Goal: Complete application form

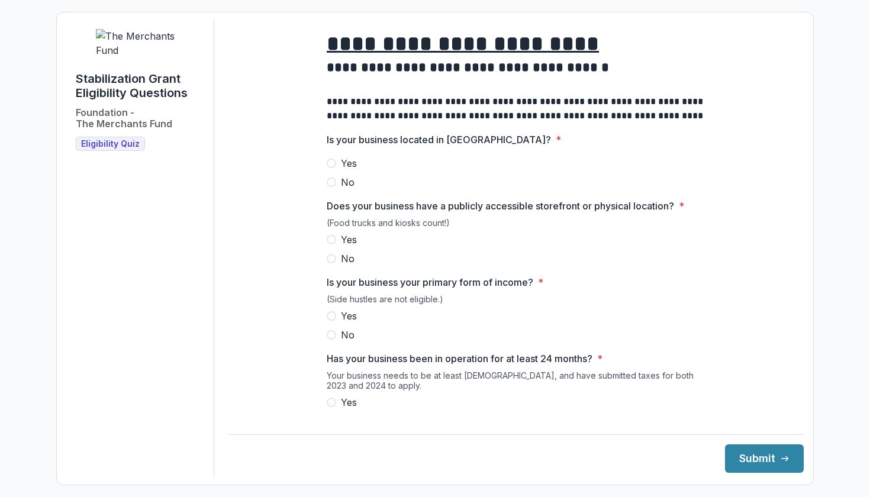
click at [333, 168] on span at bounding box center [331, 163] width 9 height 9
click at [333, 244] on span at bounding box center [331, 239] width 9 height 9
click at [335, 323] on label "Yes" at bounding box center [516, 316] width 379 height 14
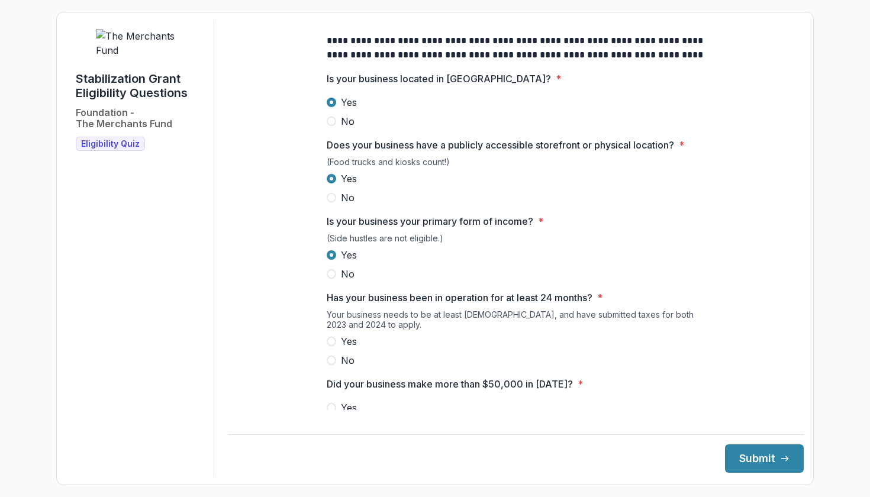
scroll to position [65, 0]
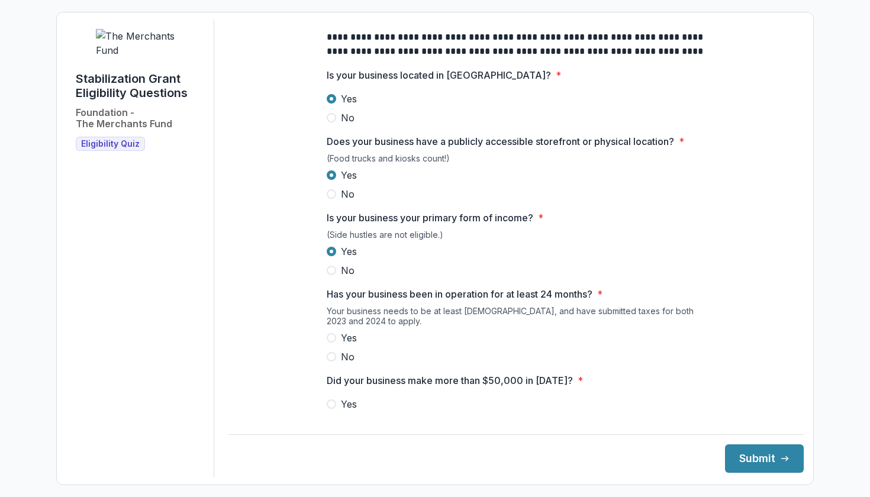
click at [335, 345] on label "Yes" at bounding box center [516, 338] width 379 height 14
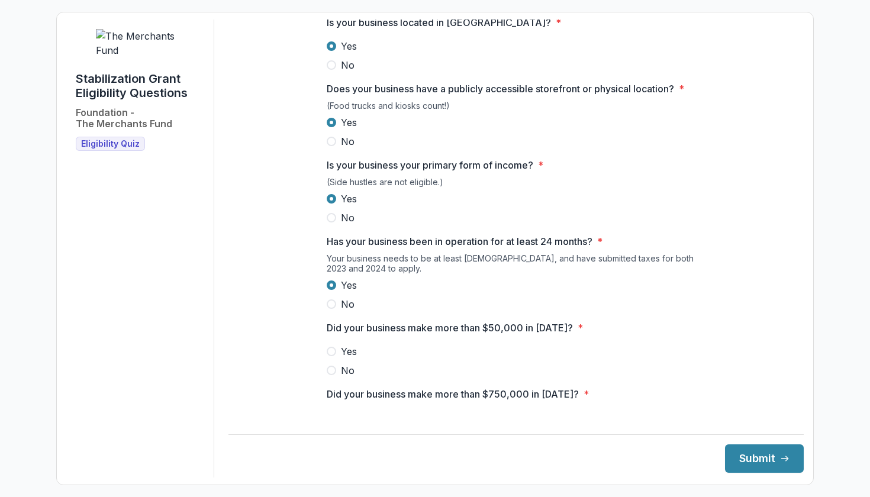
scroll to position [118, 0]
click at [329, 355] on span at bounding box center [331, 350] width 9 height 9
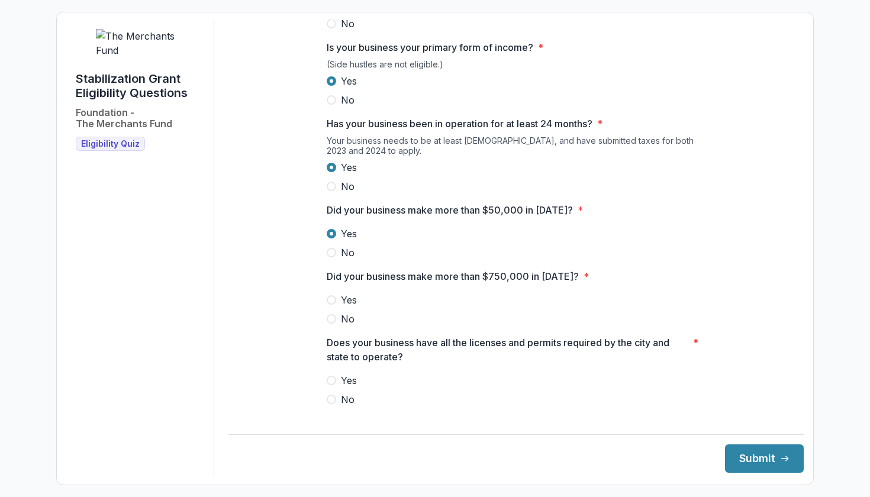
click at [334, 337] on div "**********" at bounding box center [516, 256] width 379 height 943
click at [332, 326] on label "No" at bounding box center [516, 319] width 379 height 14
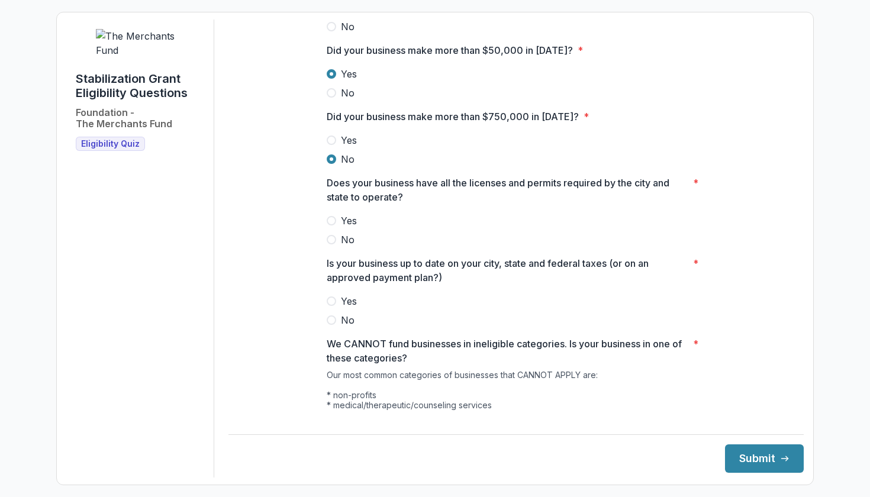
scroll to position [397, 0]
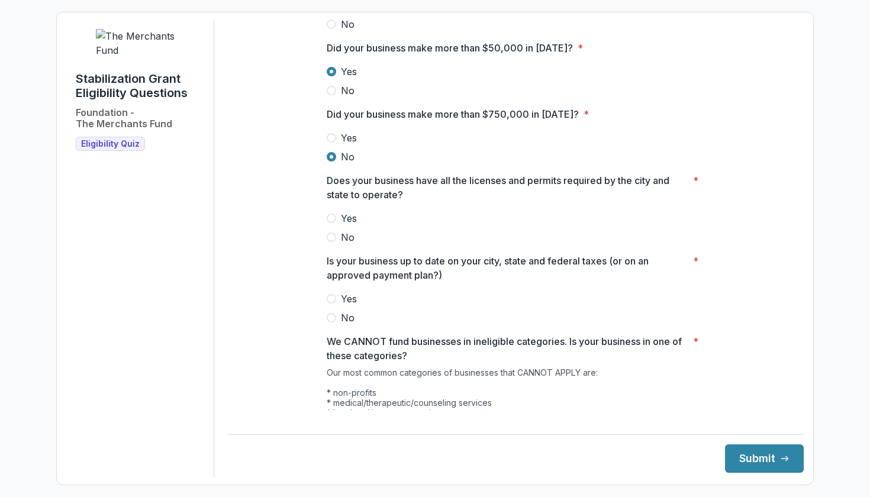
click at [341, 225] on span "Yes" at bounding box center [349, 218] width 16 height 14
click at [331, 304] on span at bounding box center [331, 298] width 9 height 9
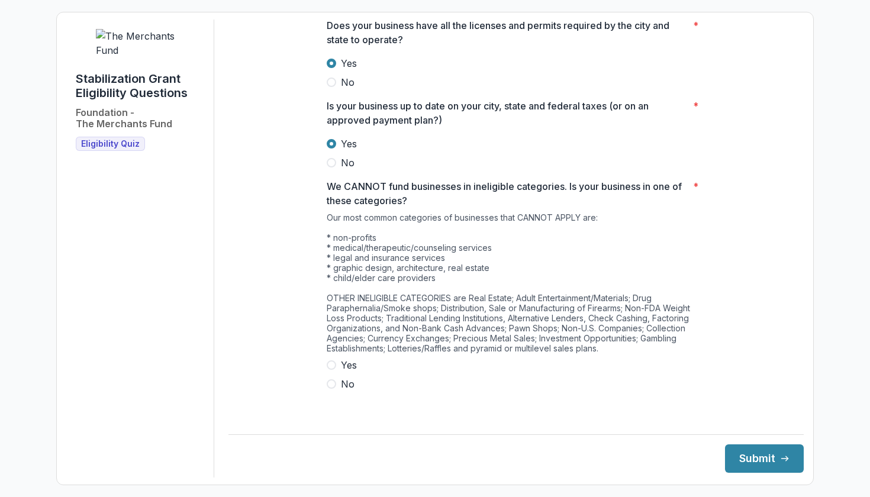
scroll to position [552, 0]
click at [328, 389] on span at bounding box center [331, 384] width 9 height 9
click at [741, 462] on button "Submit" at bounding box center [764, 458] width 79 height 28
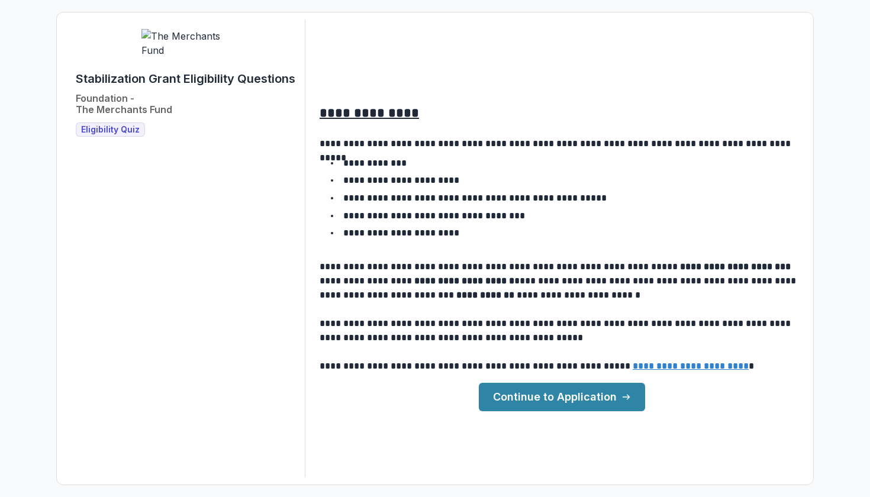
click at [573, 394] on link "Continue to Application" at bounding box center [562, 397] width 166 height 28
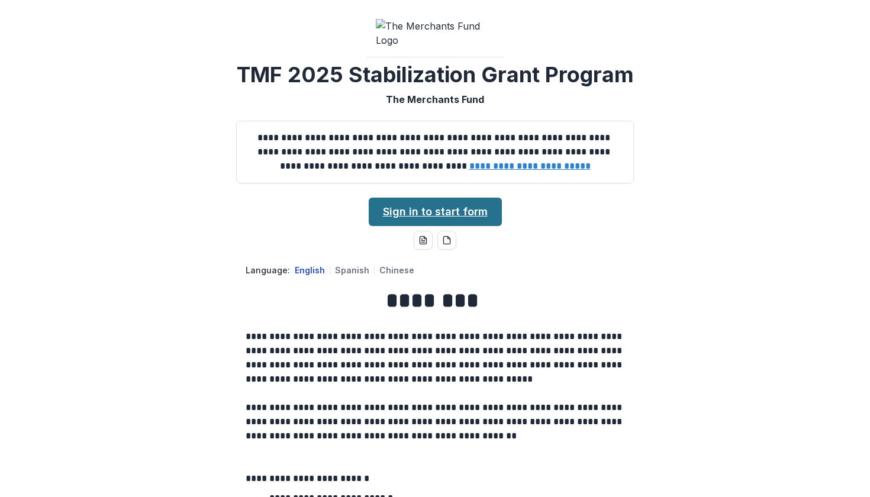
click at [405, 226] on link "Sign in to start form" at bounding box center [435, 212] width 133 height 28
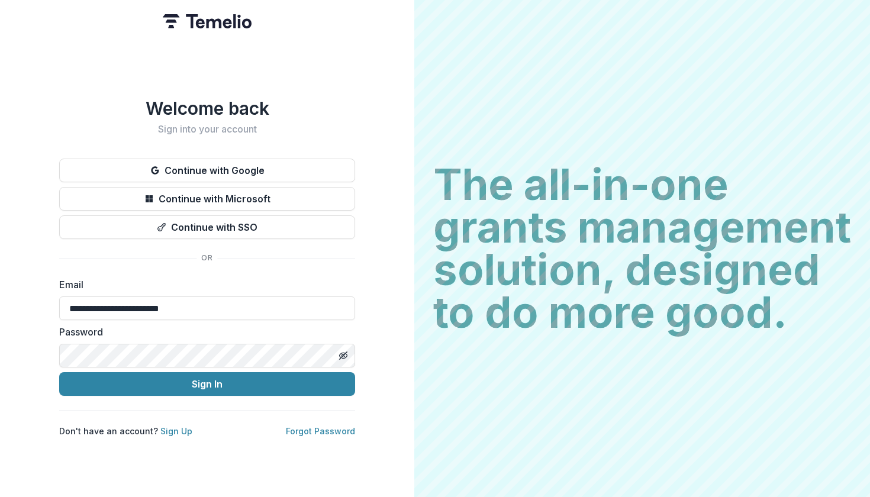
type input "**********"
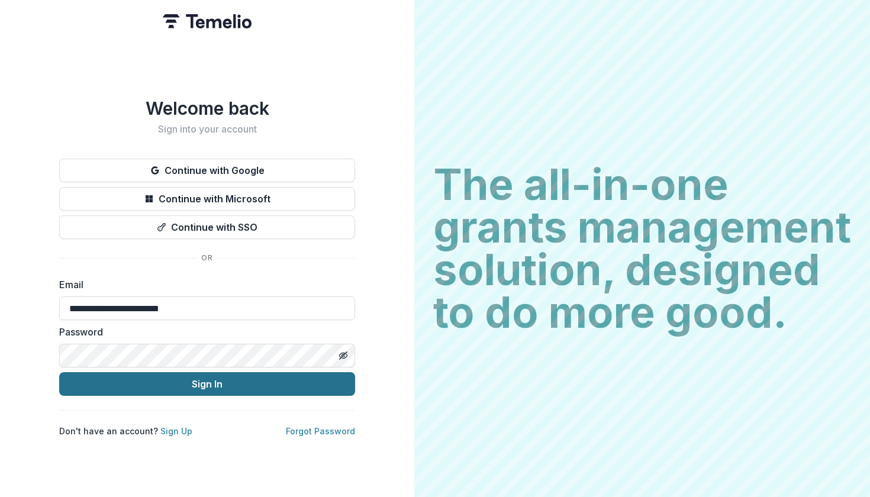
click at [166, 374] on button "Sign In" at bounding box center [207, 384] width 296 height 24
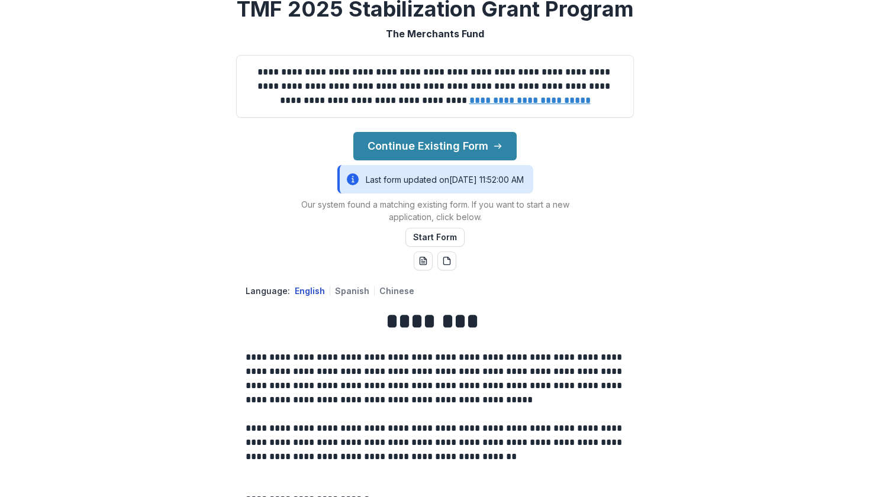
scroll to position [83, 0]
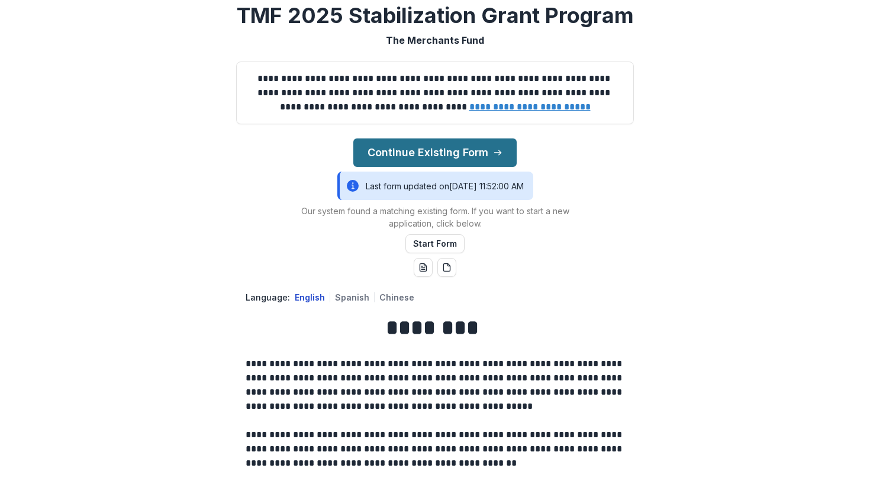
click at [441, 167] on button "Continue Existing Form" at bounding box center [434, 152] width 163 height 28
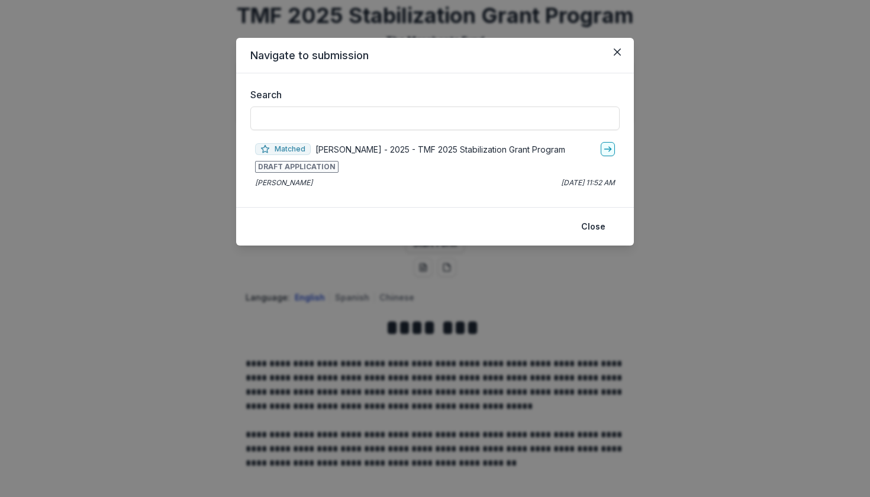
click at [595, 284] on div "Navigate to submission Search Matched [PERSON_NAME] - 2025 - TMF 2025 Stabiliza…" at bounding box center [435, 248] width 870 height 497
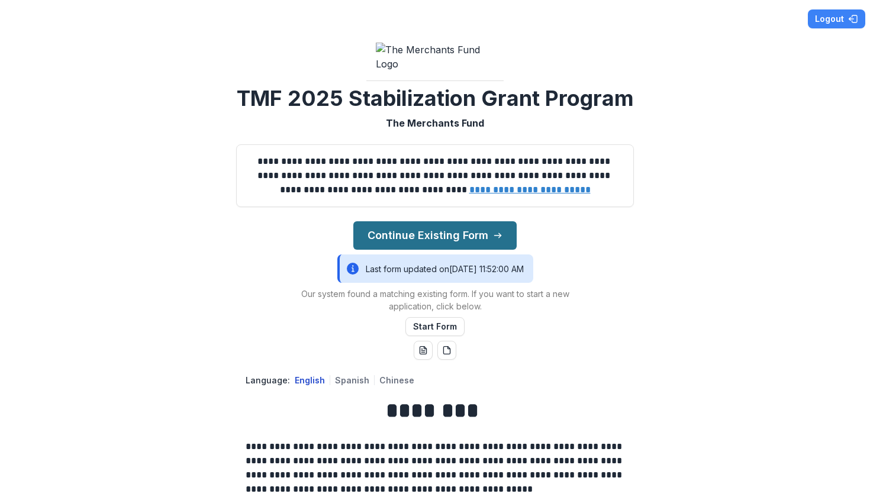
scroll to position [0, 0]
click at [442, 250] on button "Continue Existing Form" at bounding box center [434, 235] width 163 height 28
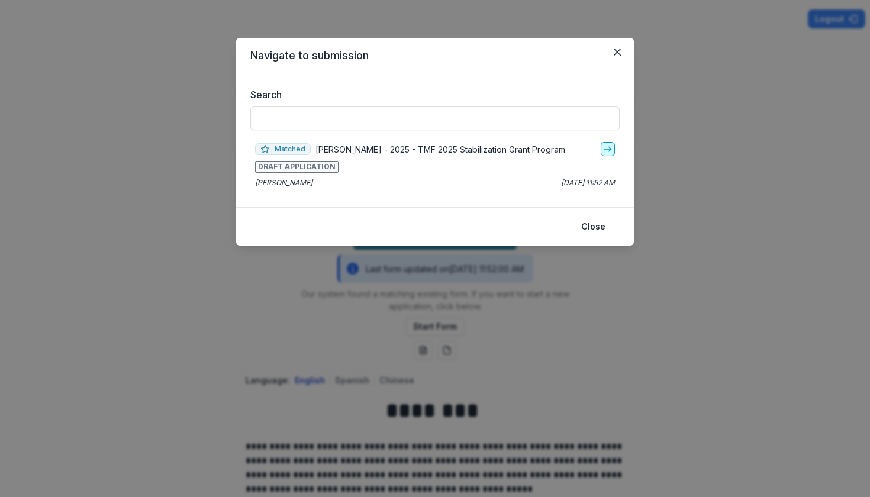
click at [607, 149] on icon "go-to" at bounding box center [607, 148] width 9 height 9
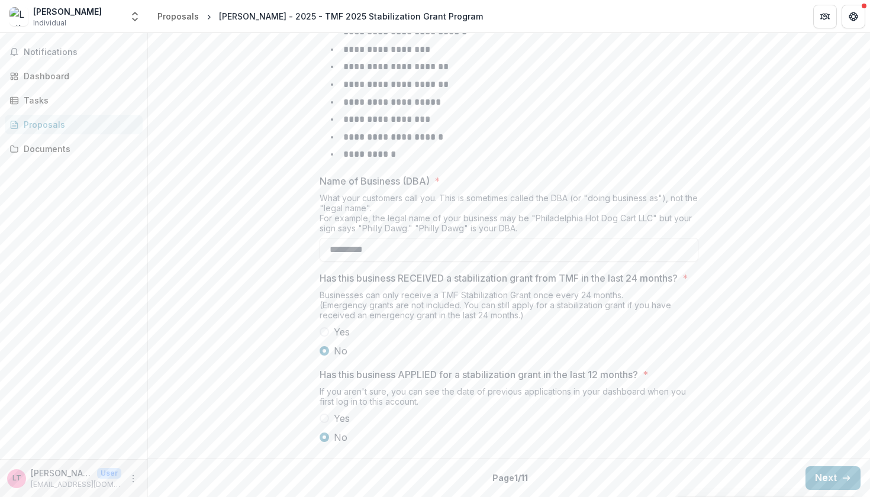
scroll to position [543, 0]
click at [844, 483] on button "Next" at bounding box center [832, 478] width 55 height 24
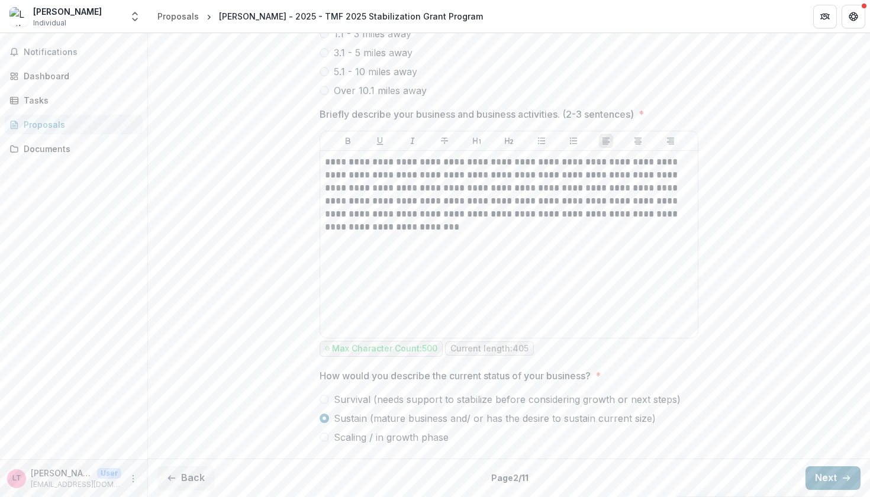
scroll to position [641, 0]
click at [831, 473] on button "Next" at bounding box center [832, 478] width 55 height 24
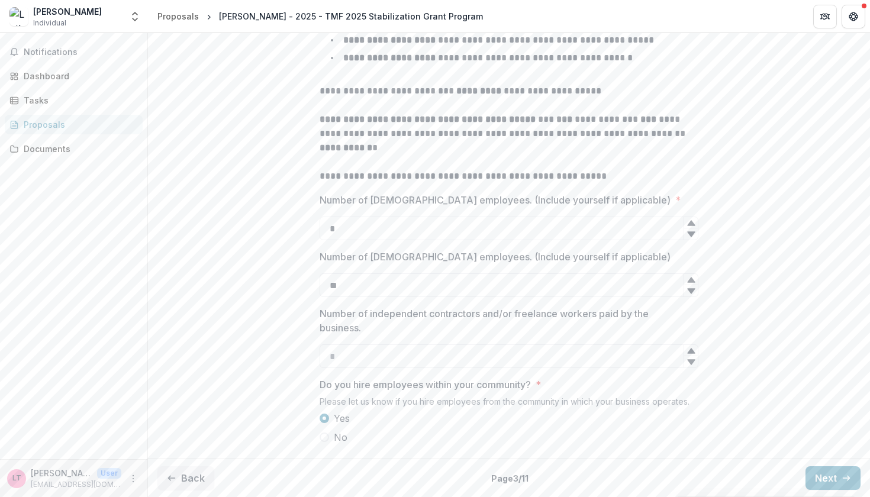
scroll to position [360, 0]
click at [827, 482] on button "Next" at bounding box center [832, 478] width 55 height 24
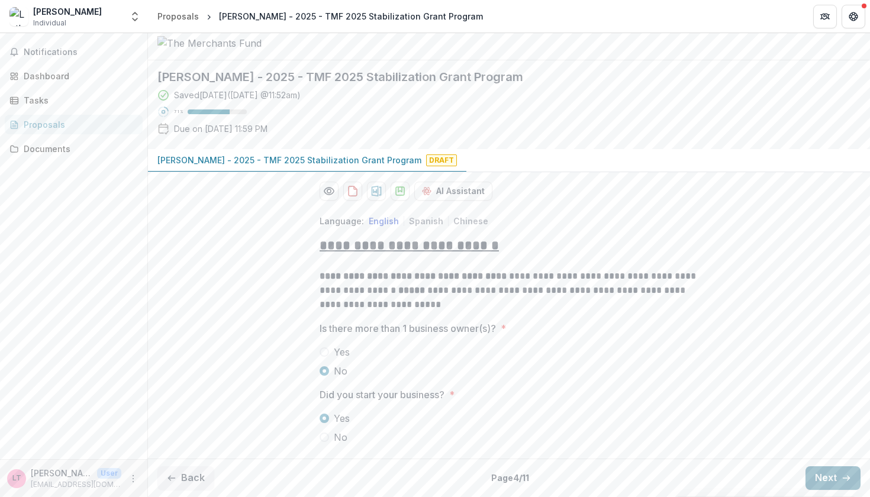
click at [831, 466] on button "Next" at bounding box center [832, 478] width 55 height 24
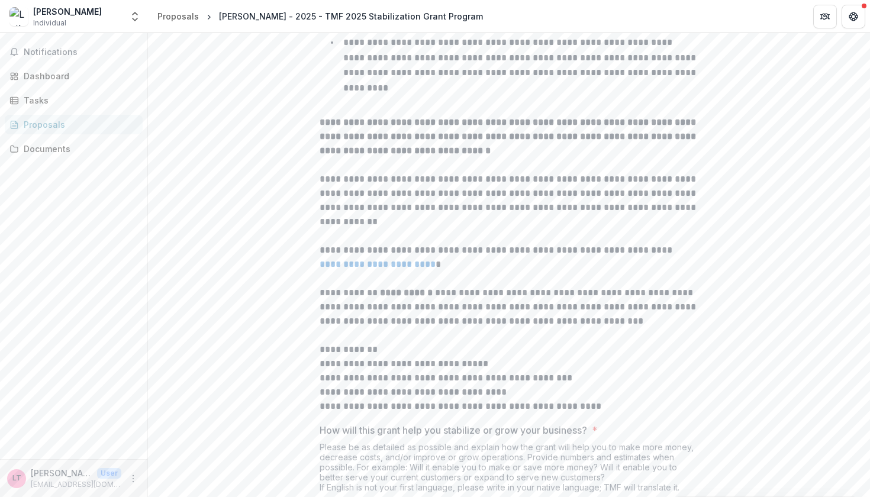
type input "*******"
type input "******"
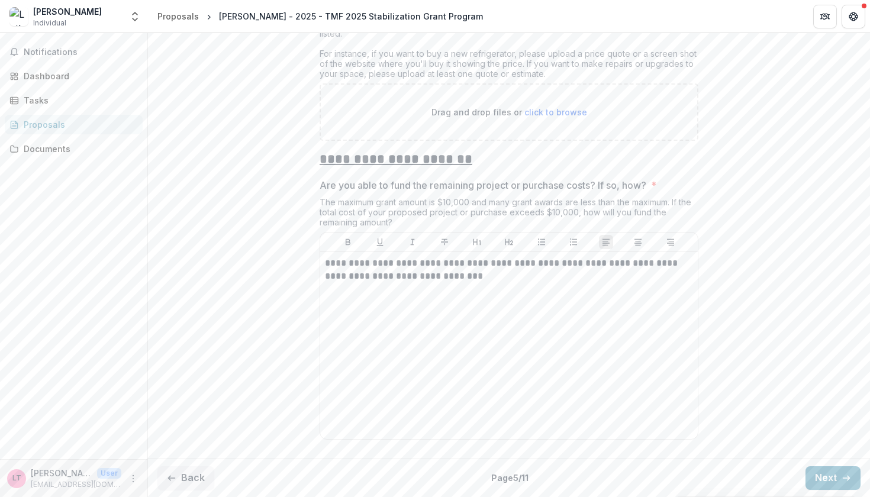
scroll to position [1932, 0]
click at [827, 474] on button "Next" at bounding box center [832, 478] width 55 height 24
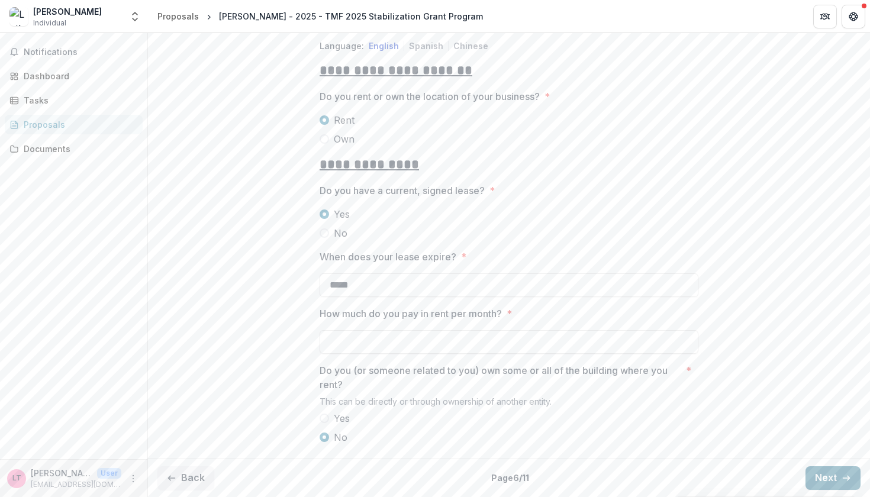
type input "******"
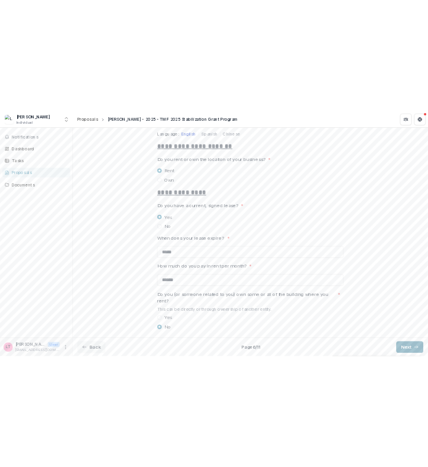
scroll to position [250, 0]
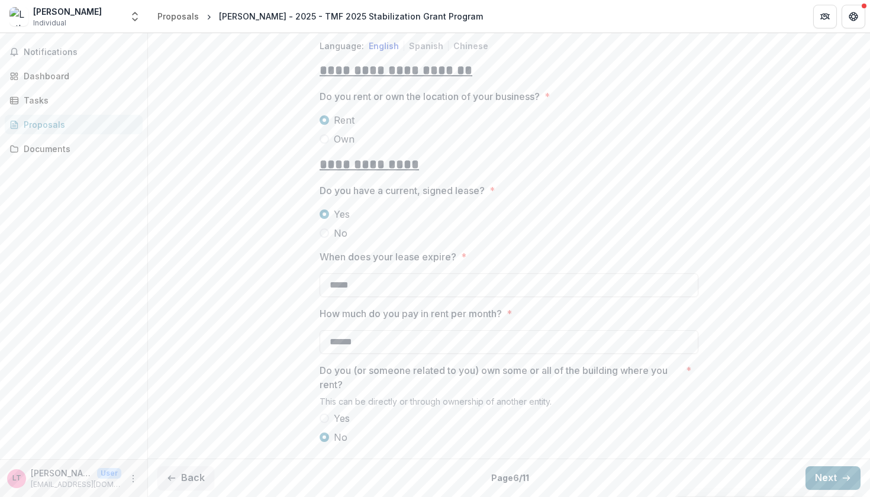
click at [833, 475] on button "Next" at bounding box center [832, 478] width 55 height 24
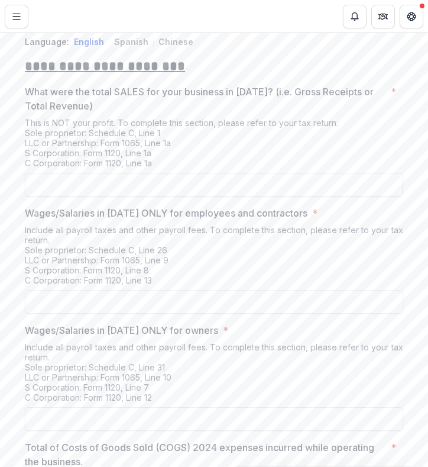
click at [103, 196] on input "What were the total SALES for your business in [DATE]? (i.e. Gross Receipts or …" at bounding box center [214, 185] width 379 height 24
type input "********"
click at [62, 314] on input "Wages/Salaries in [DATE] ONLY for employees and contractors *" at bounding box center [214, 302] width 379 height 24
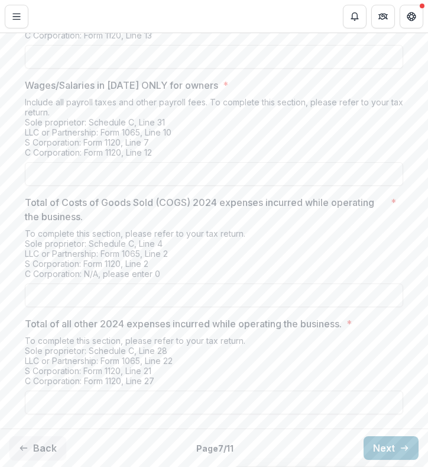
scroll to position [530, 0]
type input "**"
click at [68, 302] on input "Total of Costs of Goods Sold (COGS) 2024 expenses incurred while operating the …" at bounding box center [214, 295] width 379 height 24
type input "********"
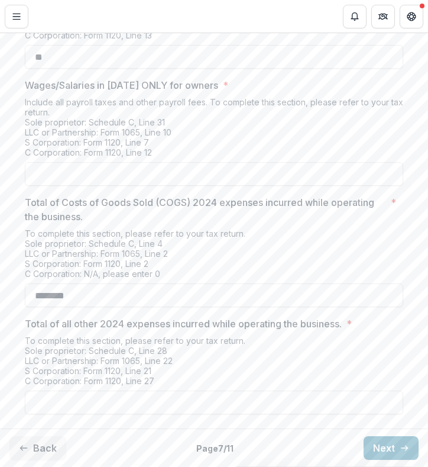
click at [66, 389] on div "To complete this section, please refer to your tax return. Sole proprietor: Sch…" at bounding box center [214, 363] width 379 height 55
click at [58, 409] on input "Total of all other 2024 expenses incurred while operating the business. *" at bounding box center [214, 403] width 379 height 24
type input "********"
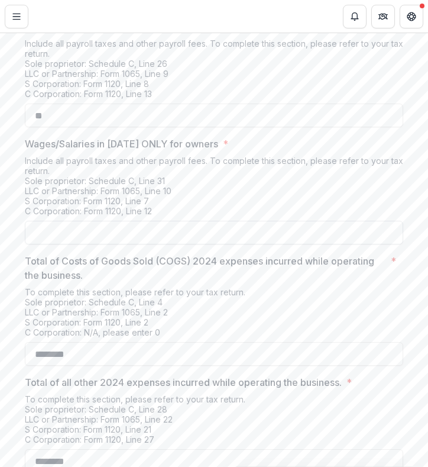
scroll to position [440, 0]
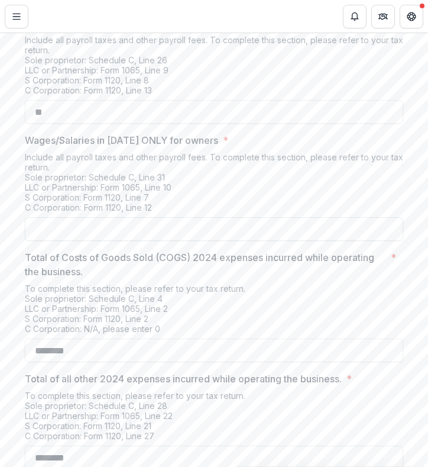
click at [115, 241] on input "Wages/Salaries in [DATE] ONLY for owners *" at bounding box center [214, 229] width 379 height 24
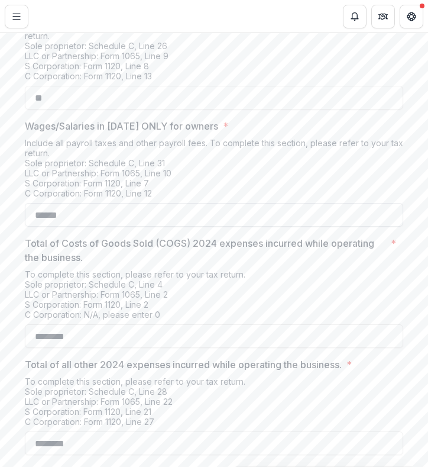
type input "*******"
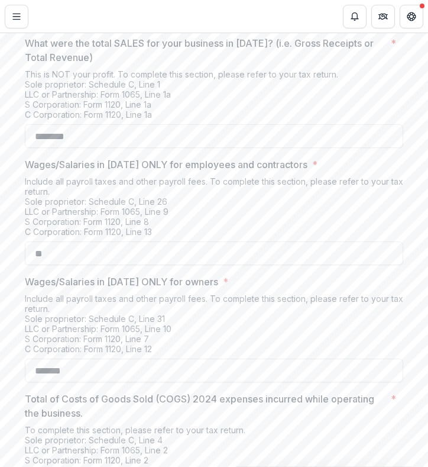
scroll to position [301, 0]
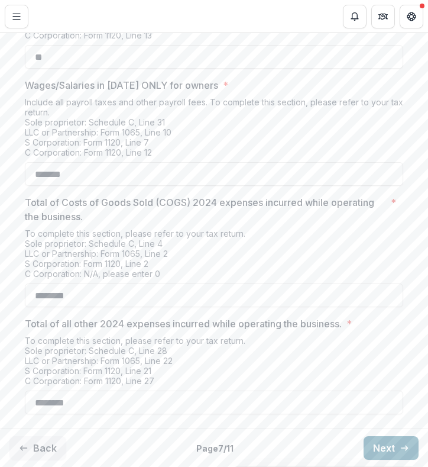
click at [380, 449] on button "Next" at bounding box center [391, 448] width 55 height 24
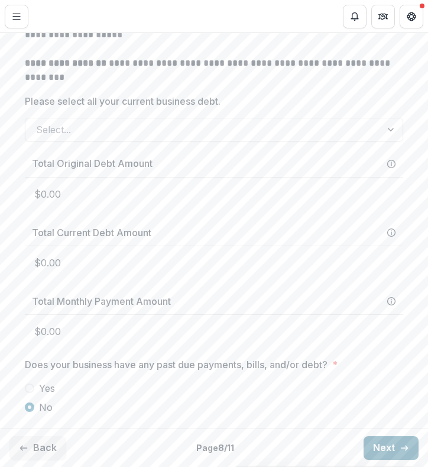
type input "******"
type input "**"
click at [395, 452] on button "Next" at bounding box center [391, 448] width 55 height 24
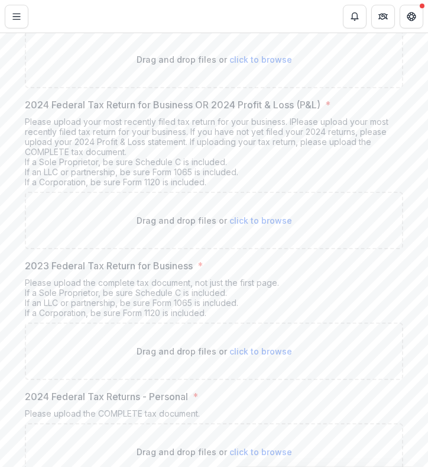
scroll to position [341, 0]
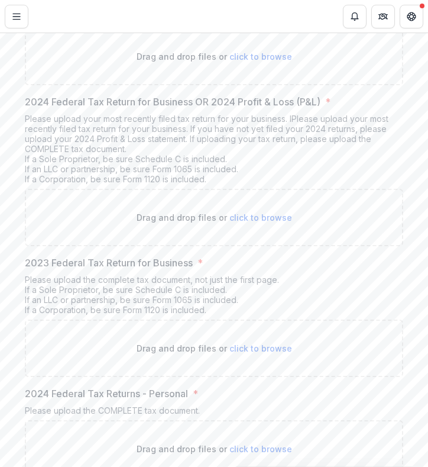
click at [255, 223] on span "click to browse" at bounding box center [261, 217] width 63 height 10
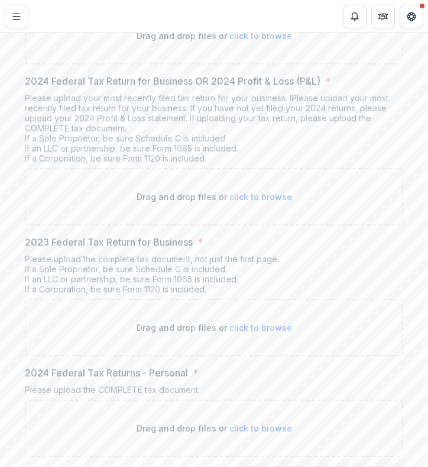
scroll to position [361, 0]
click at [243, 202] on span "click to browse" at bounding box center [261, 197] width 63 height 10
type input "**********"
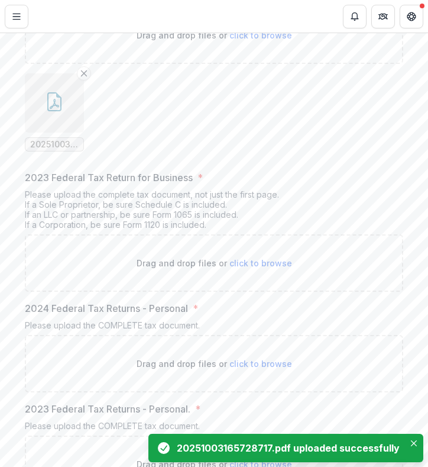
scroll to position [563, 0]
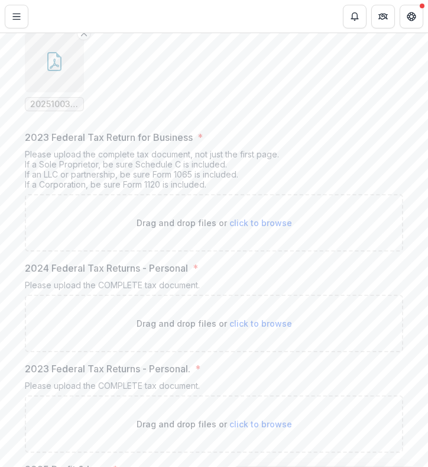
click at [239, 228] on span "click to browse" at bounding box center [261, 223] width 63 height 10
type input "**********"
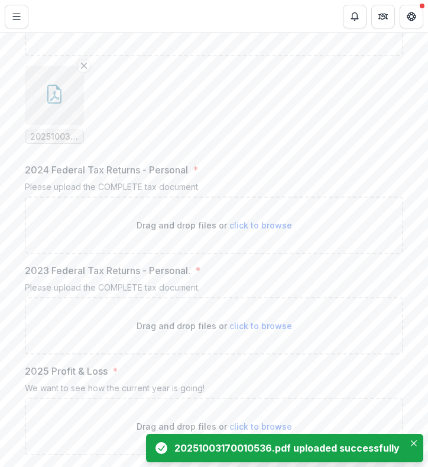
scroll to position [760, 0]
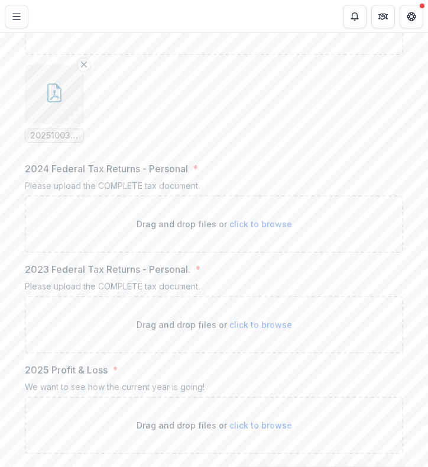
click at [247, 330] on span "click to browse" at bounding box center [261, 325] width 63 height 10
type input "**********"
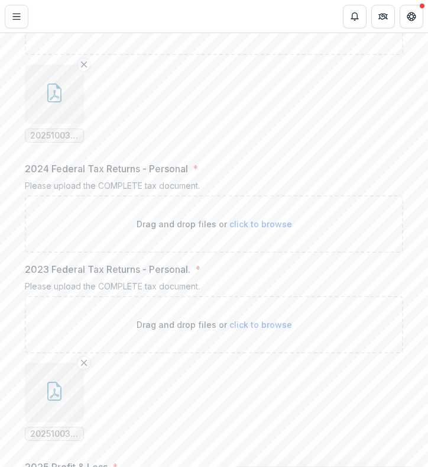
click at [242, 229] on span "click to browse" at bounding box center [261, 224] width 63 height 10
type input "**********"
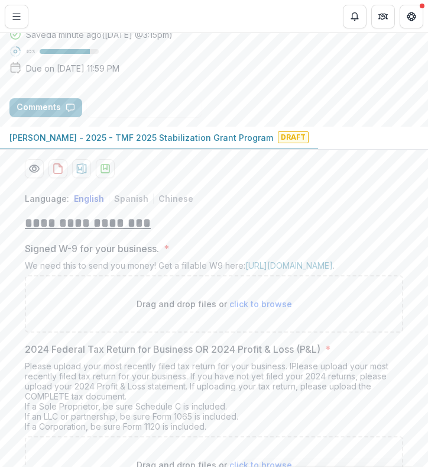
scroll to position [102, 0]
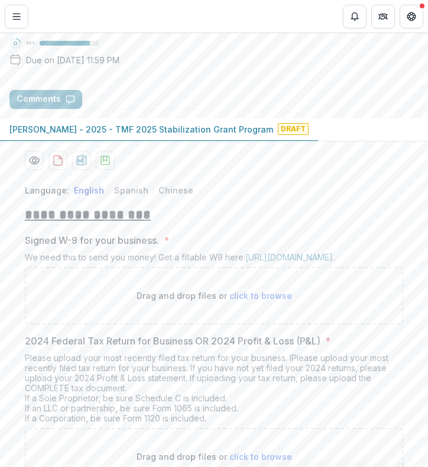
click at [250, 301] on span "click to browse" at bounding box center [261, 296] width 63 height 10
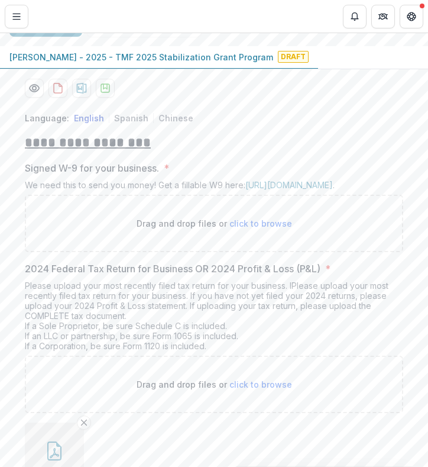
scroll to position [185, 0]
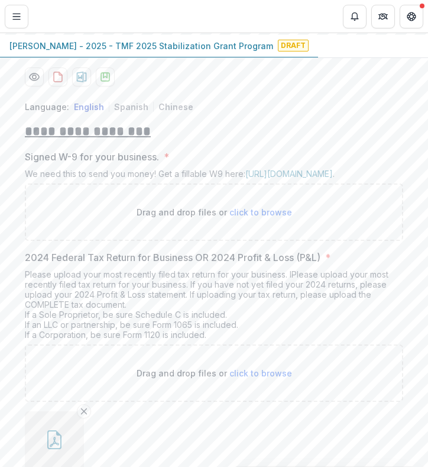
click at [314, 212] on div "Signed W-9 for your business. * We need this to send you money! Get a fillable …" at bounding box center [214, 195] width 379 height 91
click at [302, 179] on link "[URL][DOMAIN_NAME]" at bounding box center [290, 174] width 88 height 10
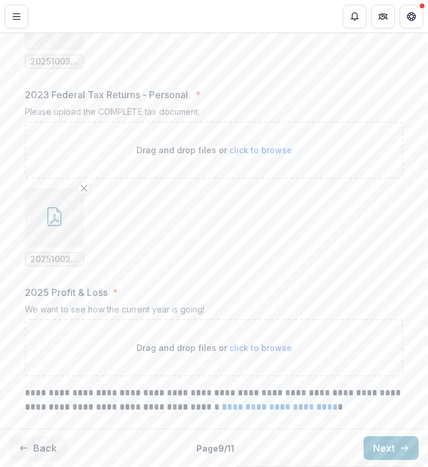
scroll to position [1086, 0]
click at [182, 231] on ul "20251003163849545.pdf" at bounding box center [214, 227] width 379 height 78
click at [38, 450] on button "Back" at bounding box center [37, 448] width 57 height 24
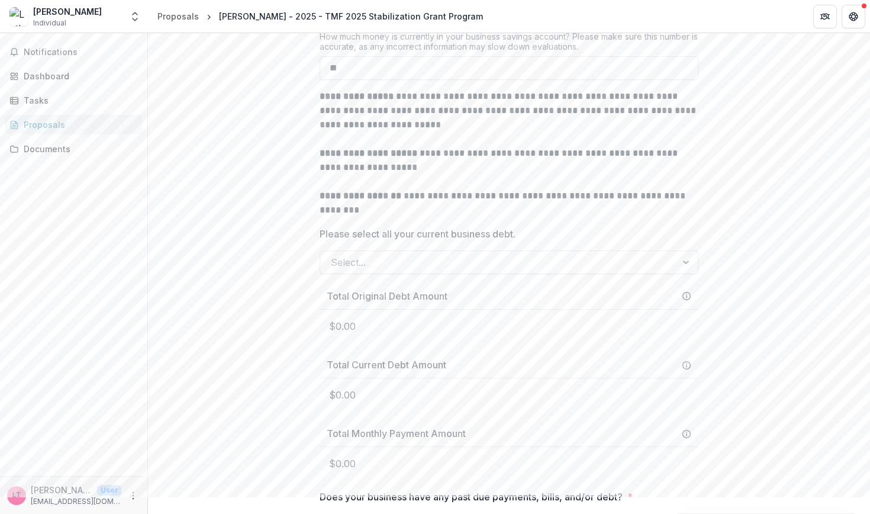
scroll to position [509, 0]
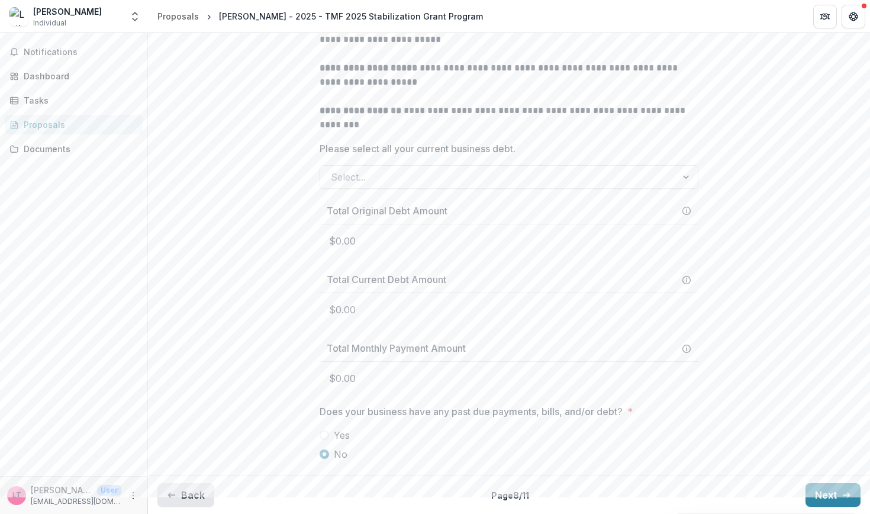
click at [186, 496] on button "Back" at bounding box center [185, 495] width 57 height 24
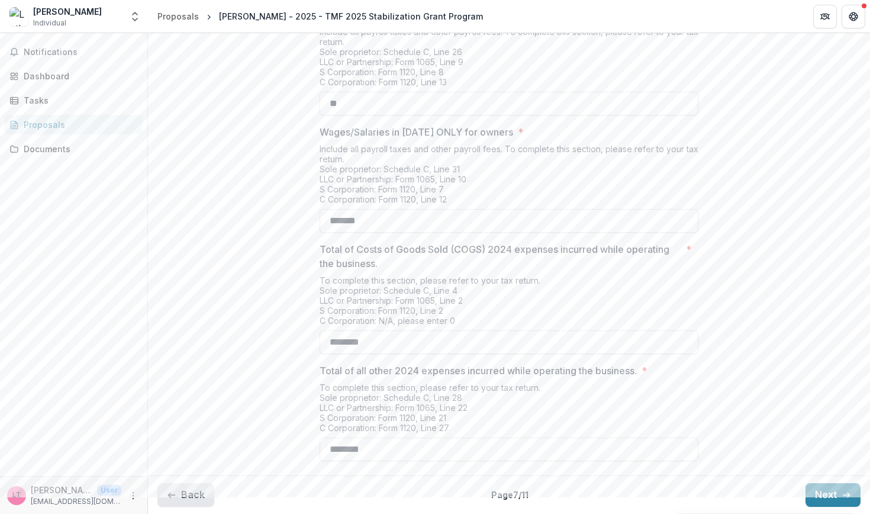
click at [190, 492] on button "Back" at bounding box center [185, 495] width 57 height 24
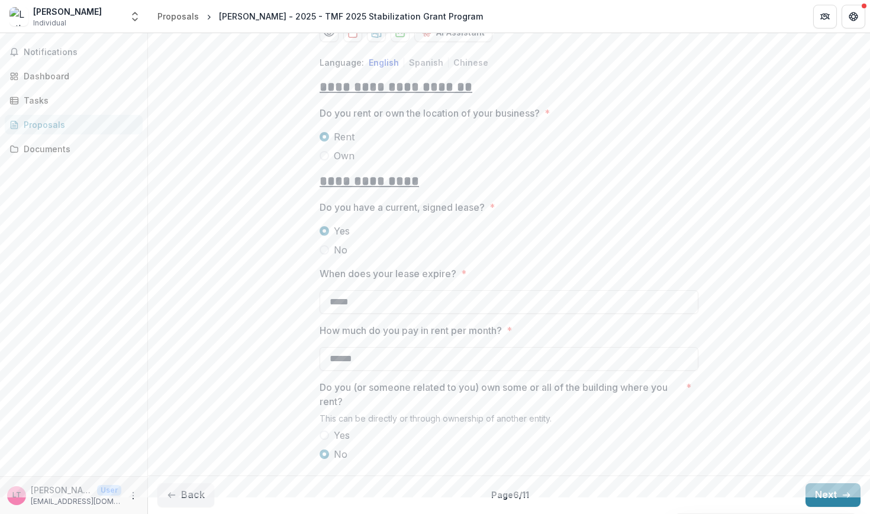
scroll to position [234, 0]
click at [810, 491] on button "Next" at bounding box center [832, 495] width 55 height 24
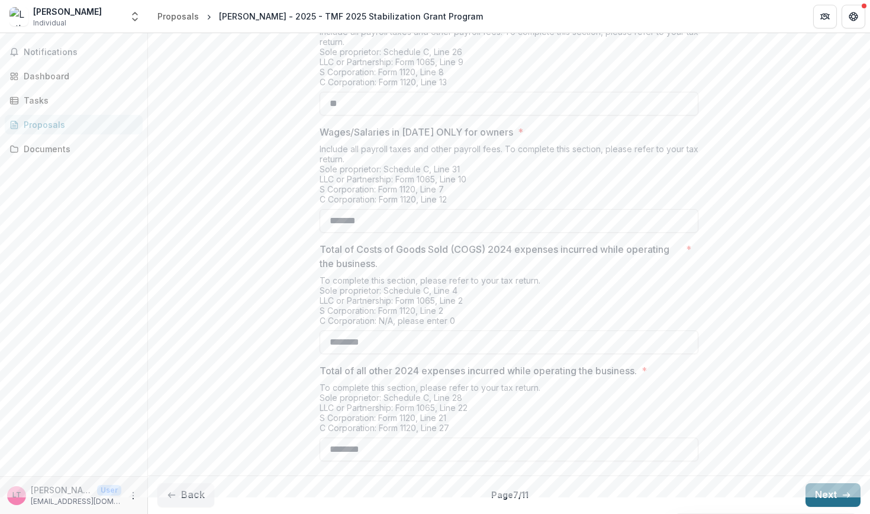
scroll to position [454, 0]
click at [836, 493] on button "Next" at bounding box center [832, 495] width 55 height 24
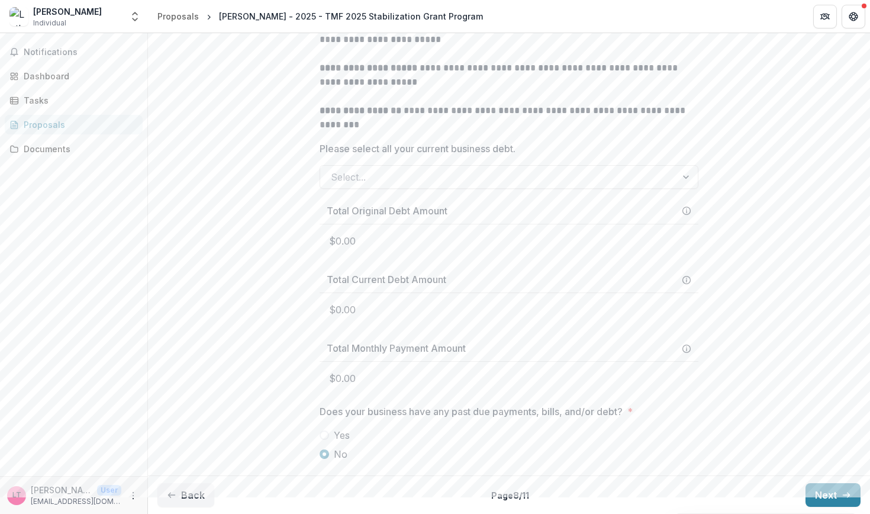
scroll to position [490, 0]
click at [831, 496] on button "Next" at bounding box center [832, 495] width 55 height 24
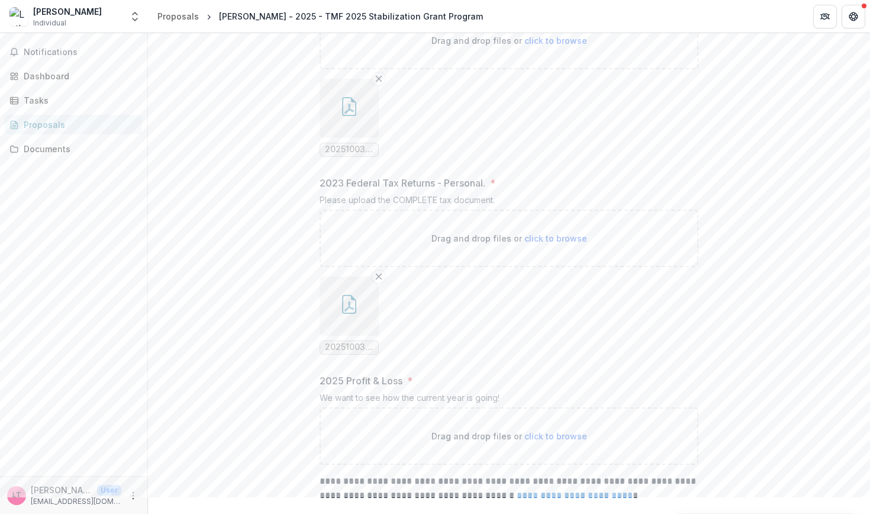
scroll to position [1000, 0]
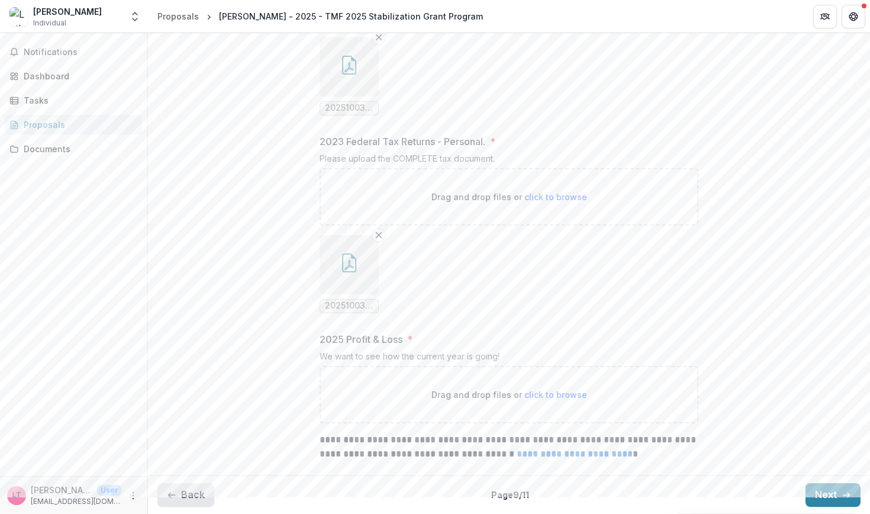
click at [183, 489] on button "Back" at bounding box center [185, 495] width 57 height 24
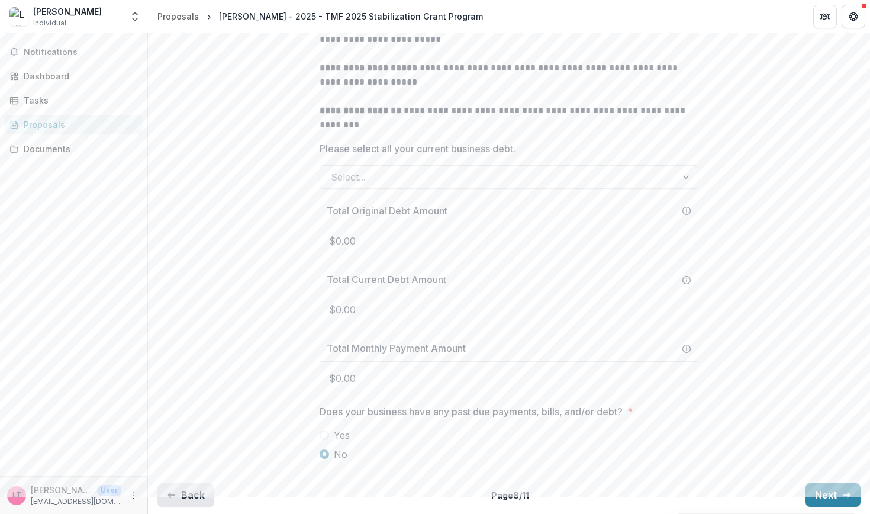
click at [180, 496] on button "Back" at bounding box center [185, 495] width 57 height 24
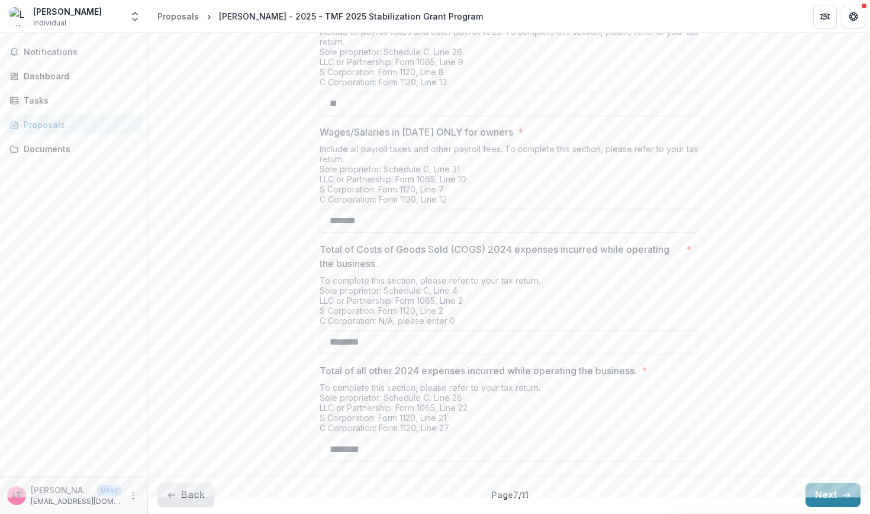
click at [188, 494] on button "Back" at bounding box center [185, 495] width 57 height 24
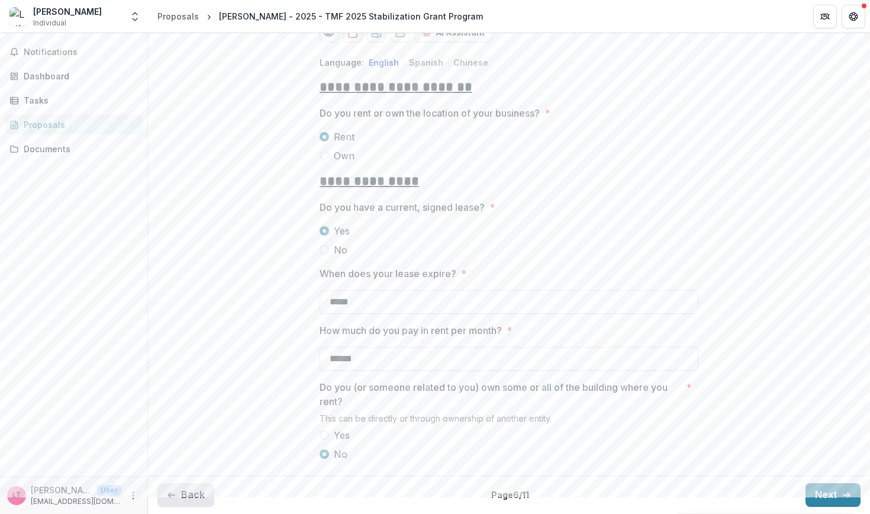
scroll to position [234, 0]
click at [188, 486] on button "Back" at bounding box center [185, 495] width 57 height 24
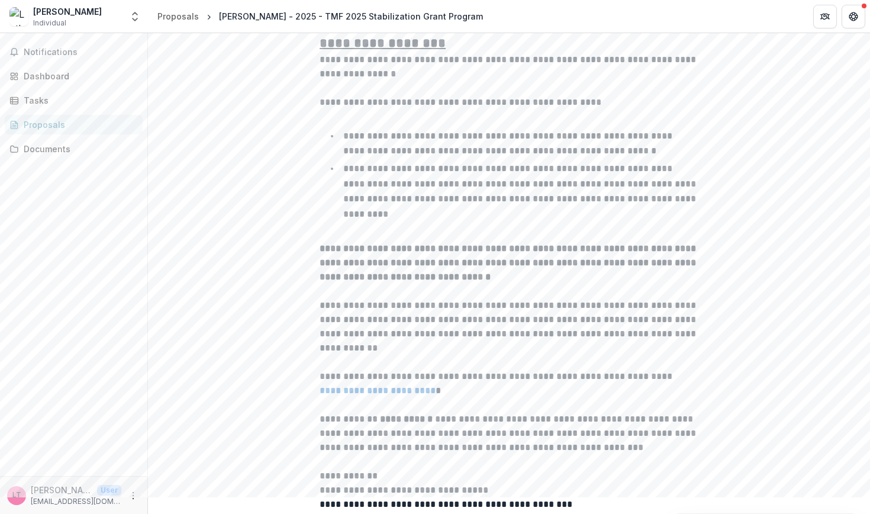
type input "*******"
type input "******"
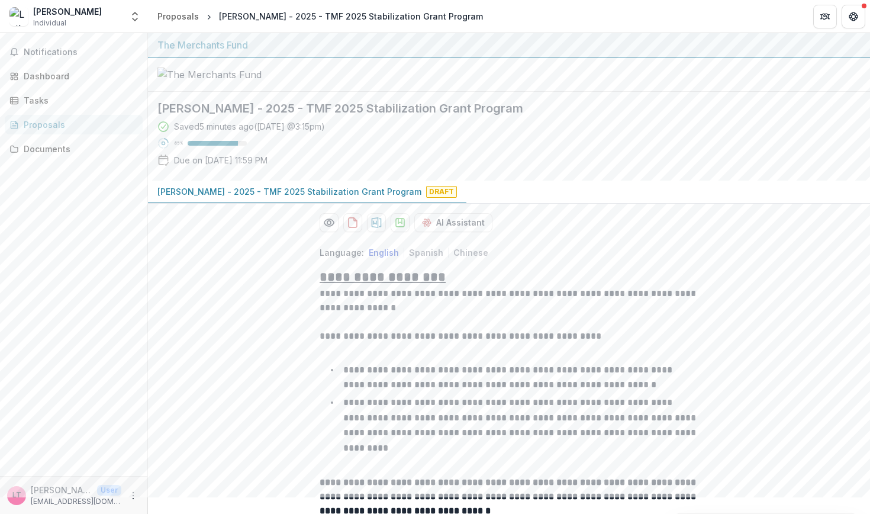
scroll to position [0, 0]
click at [395, 228] on icon "download-proposal" at bounding box center [400, 223] width 12 height 12
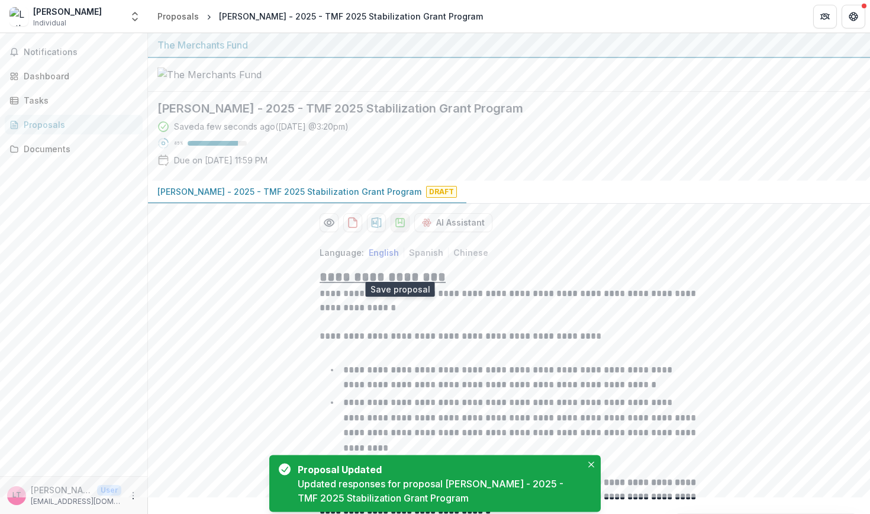
click at [398, 223] on polygon "download-proposal" at bounding box center [400, 220] width 4 height 5
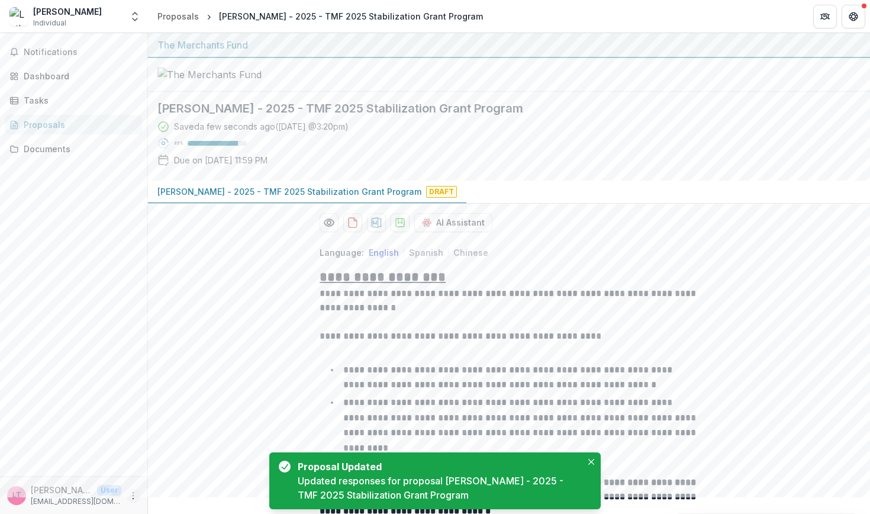
click at [137, 495] on icon "More" at bounding box center [132, 495] width 9 height 9
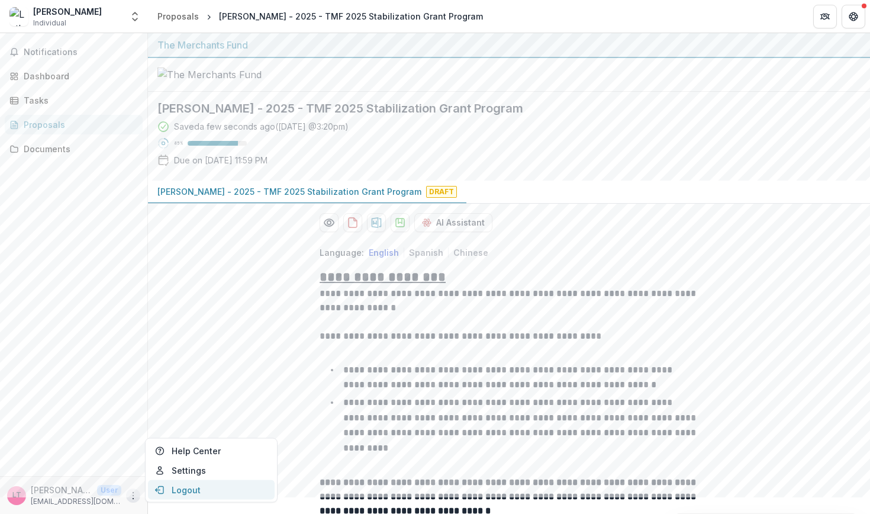
click at [180, 487] on button "Logout" at bounding box center [211, 490] width 127 height 20
